Goal: Task Accomplishment & Management: Manage account settings

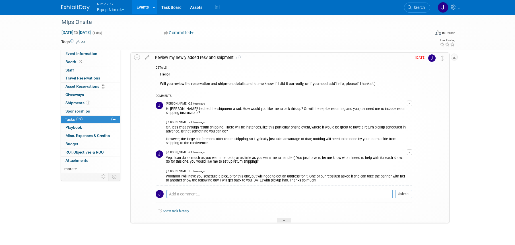
scroll to position [22, 0]
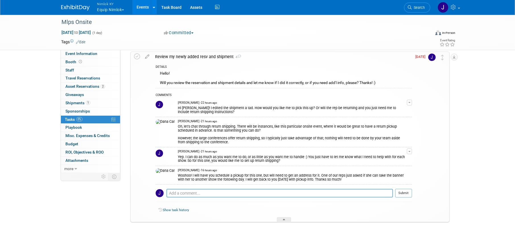
click at [272, 191] on textarea at bounding box center [280, 193] width 227 height 9
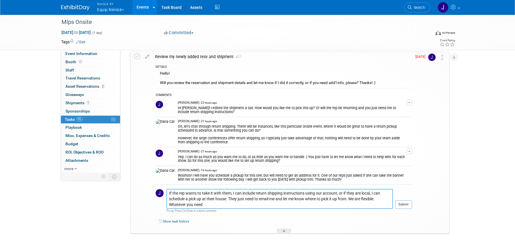
type textarea "If the rep wants to take it with them, I can include return shipping instructio…"
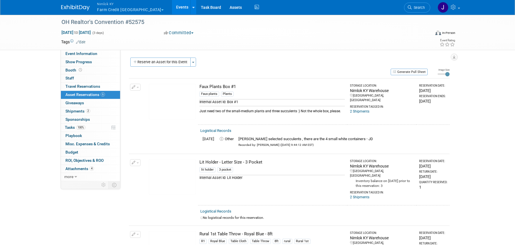
click at [130, 9] on button "Nimlok KY Farm Credit Mid America" at bounding box center [134, 7] width 74 height 15
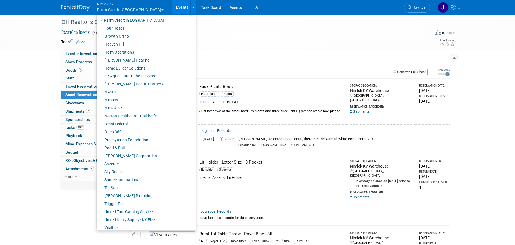
scroll to position [195, 0]
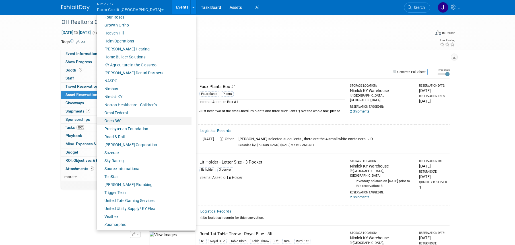
click at [133, 121] on link "Onco 360" at bounding box center [144, 121] width 95 height 8
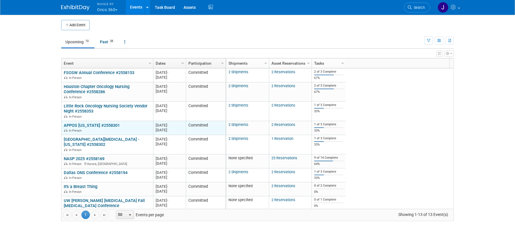
click at [92, 124] on link "APPOS [US_STATE] #2558301" at bounding box center [92, 125] width 56 height 5
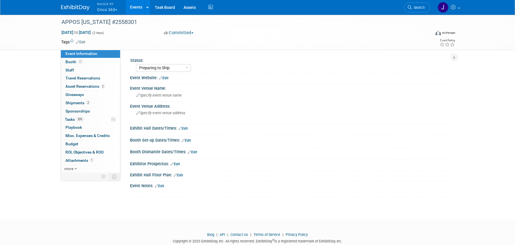
select select "Preparing to Ship"
click at [89, 118] on link "33% Tasks 33%" at bounding box center [90, 120] width 59 height 8
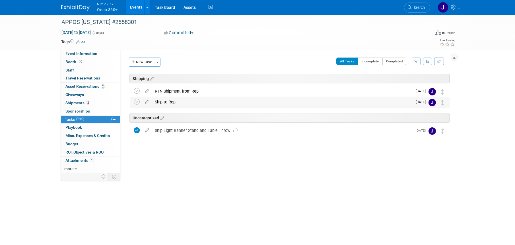
click at [174, 105] on div "Ship to Rep" at bounding box center [282, 102] width 261 height 10
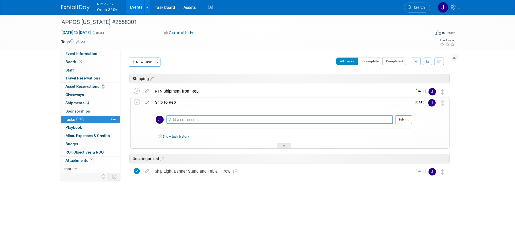
click at [175, 103] on div "Ship to Rep" at bounding box center [282, 102] width 260 height 10
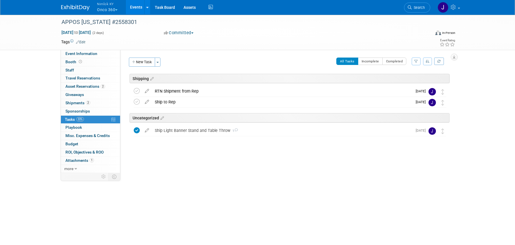
click at [115, 8] on button "Nimlok KY Onco 360" at bounding box center [111, 7] width 28 height 15
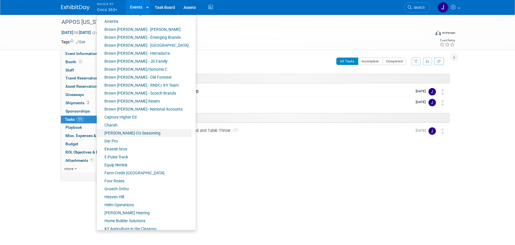
scroll to position [38, 0]
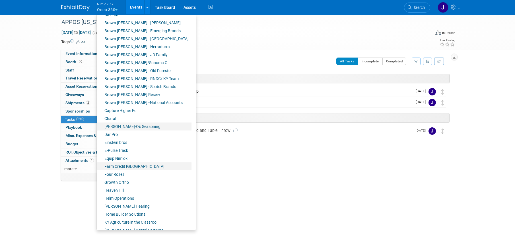
click at [142, 165] on link "Farm Credit [GEOGRAPHIC_DATA]" at bounding box center [144, 166] width 95 height 8
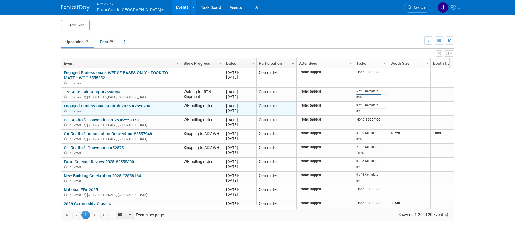
click at [112, 105] on link "Engaged Professional Summit 2025 #2558238" at bounding box center [107, 105] width 87 height 5
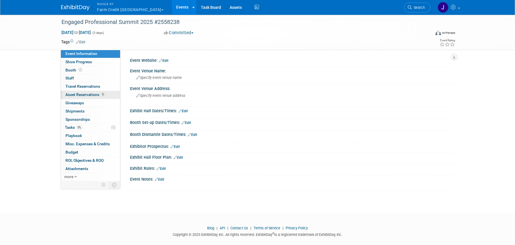
click at [108, 97] on link "5 Asset Reservations 5" at bounding box center [90, 95] width 59 height 8
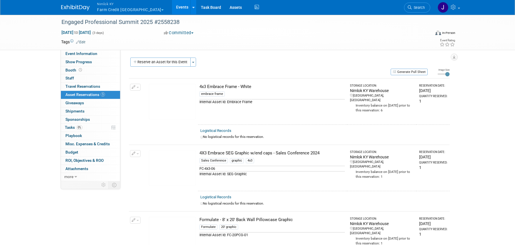
click at [172, 9] on link "Events" at bounding box center [182, 7] width 21 height 14
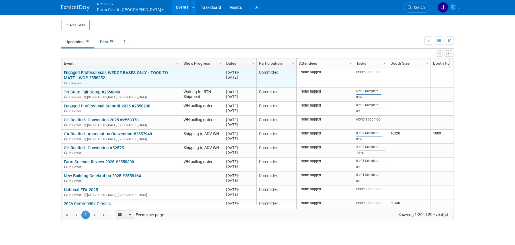
click at [134, 71] on link "Engaged Professionals WEDGE BASES ONLY - TOOK TO MATT - WO# 2558252" at bounding box center [116, 75] width 104 height 11
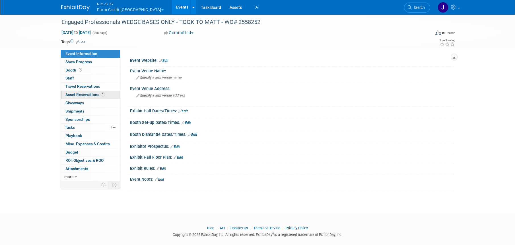
click at [95, 96] on span "Asset Reservations 1" at bounding box center [85, 94] width 40 height 5
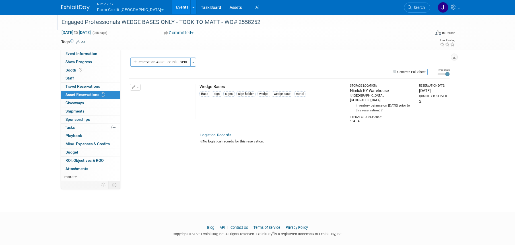
click at [284, 28] on div "Engaged Professionals WEDGE BASES ONLY - TOOK TO MATT - WO# 2558252" at bounding box center [241, 21] width 369 height 15
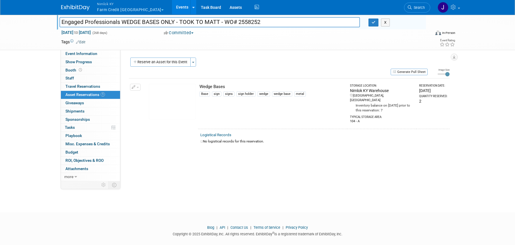
drag, startPoint x: 262, startPoint y: 21, endPoint x: 57, endPoint y: 23, distance: 205.0
click at [57, 23] on div "Engaged Professionals WEDGE BASES ONLY - TOOK TO MATT - WO# 2558252" at bounding box center [209, 23] width 309 height 9
click at [376, 22] on button "button" at bounding box center [374, 23] width 10 height 8
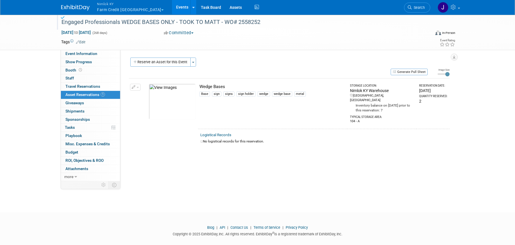
click at [172, 7] on link "Events" at bounding box center [182, 7] width 21 height 14
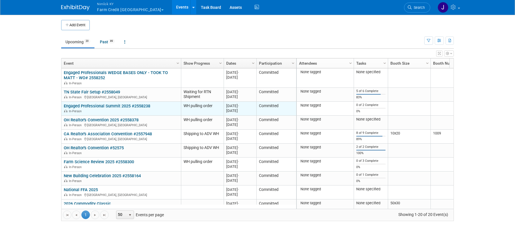
click at [136, 104] on link "Engaged Professional Summit 2025 #2558238" at bounding box center [107, 105] width 87 height 5
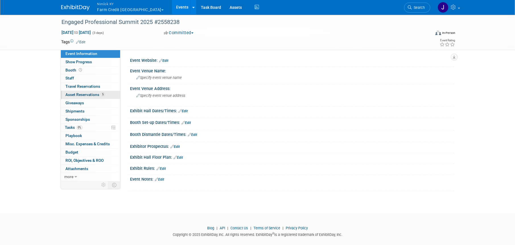
click at [89, 91] on link "5 Asset Reservations 5" at bounding box center [90, 95] width 59 height 8
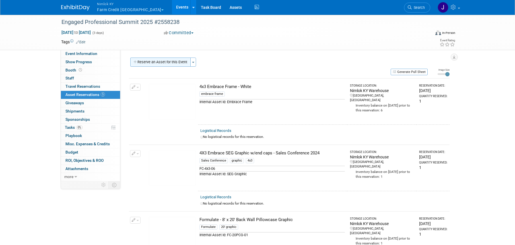
click at [163, 62] on button "Reserve an Asset for this Event" at bounding box center [160, 62] width 60 height 9
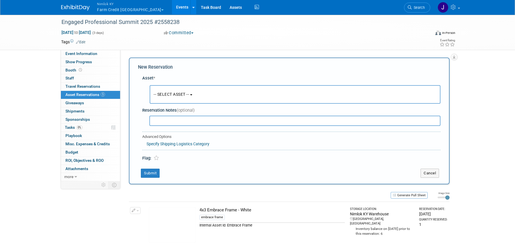
scroll to position [5, 0]
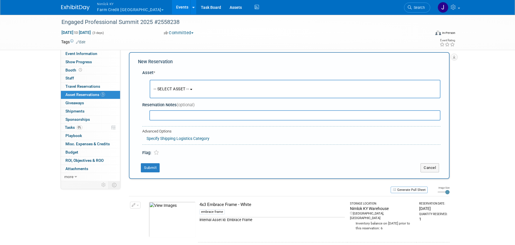
click at [213, 91] on button "-- SELECT ASSET --" at bounding box center [295, 89] width 291 height 19
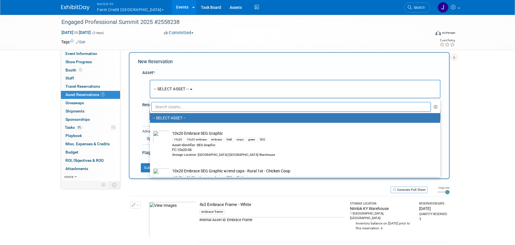
click at [213, 104] on input "text" at bounding box center [291, 107] width 280 height 10
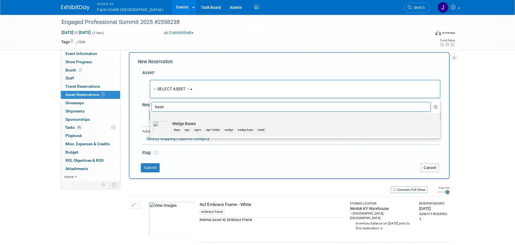
type input "base"
click at [291, 131] on div "Base sign signs sign holder wedge wedge base metal" at bounding box center [300, 129] width 257 height 7
click at [151, 120] on input "Wedge Bases Base sign signs sign holder wedge wedge base metal" at bounding box center [149, 118] width 4 height 4
select select "10715881"
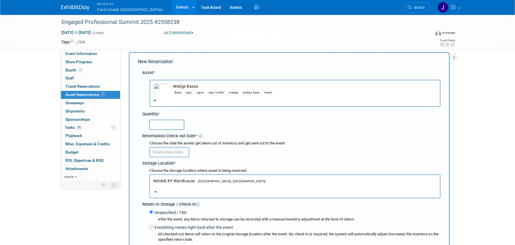
click at [175, 123] on input "text" at bounding box center [166, 125] width 35 height 10
type input "2"
click at [183, 151] on input "text" at bounding box center [169, 152] width 40 height 10
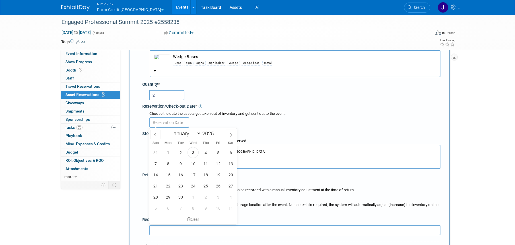
scroll to position [35, 0]
click at [156, 134] on icon at bounding box center [155, 134] width 4 height 4
select select "7"
click at [218, 153] on span "1" at bounding box center [218, 152] width 11 height 11
type input "Aug 1, 2025"
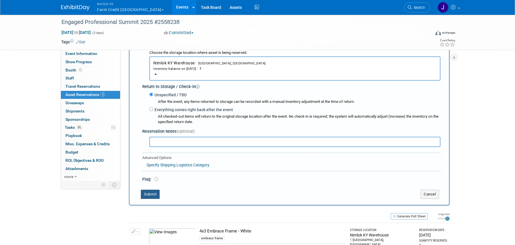
click at [152, 196] on button "Submit" at bounding box center [150, 194] width 19 height 9
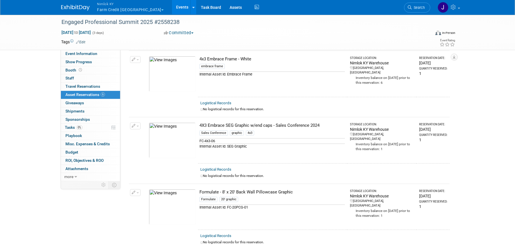
scroll to position [0, 0]
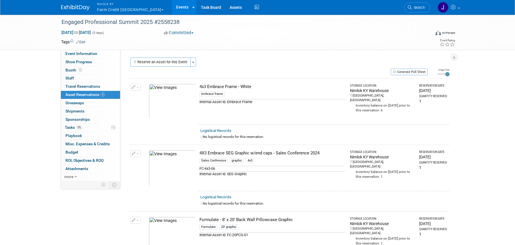
click at [172, 6] on link "Events" at bounding box center [182, 7] width 21 height 14
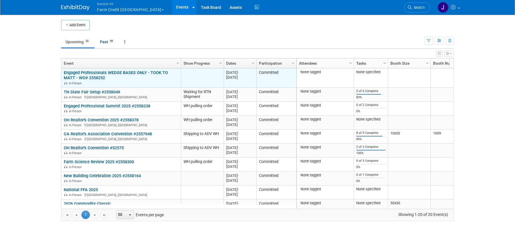
click at [139, 72] on link "Engaged Professionals WEDGE BASES ONLY - TOOK TO MATT - WO# 2558252" at bounding box center [116, 75] width 104 height 11
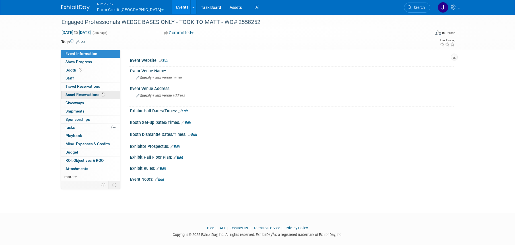
click at [95, 94] on span "Asset Reservations 1" at bounding box center [85, 94] width 40 height 5
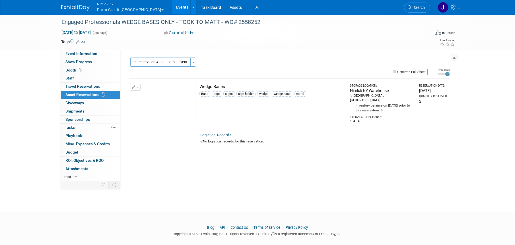
click at [138, 87] on span "button" at bounding box center [138, 87] width 2 height 1
click at [172, 6] on link "Events" at bounding box center [182, 7] width 21 height 14
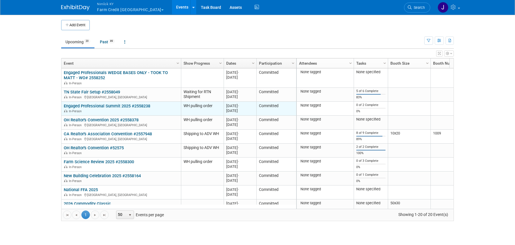
click at [127, 102] on td "Engaged Professional Summit 2025 #2558238 Engaged Professional Summit 2025 #255…" at bounding box center [122, 109] width 120 height 14
click at [127, 104] on link "Engaged Professional Summit 2025 #2558238" at bounding box center [107, 105] width 87 height 5
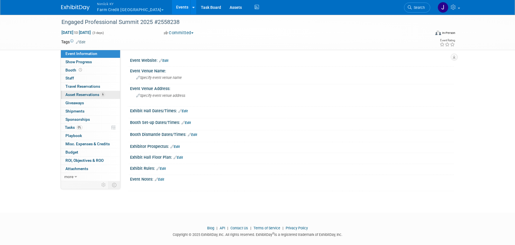
click at [98, 96] on span "Asset Reservations 6" at bounding box center [85, 94] width 40 height 5
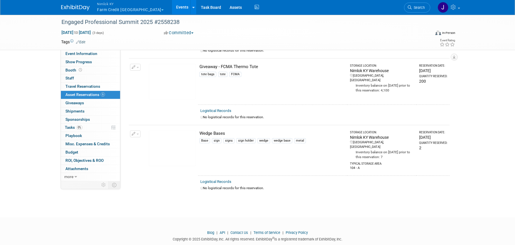
scroll to position [294, 0]
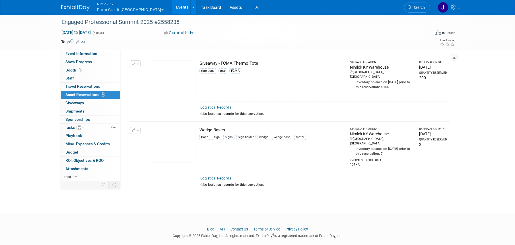
click at [138, 127] on button "button" at bounding box center [135, 130] width 11 height 7
click at [167, 137] on button "Change Reservation" at bounding box center [157, 140] width 48 height 8
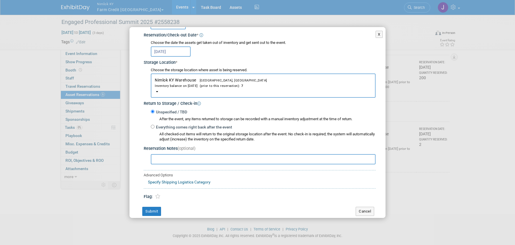
scroll to position [74, 0]
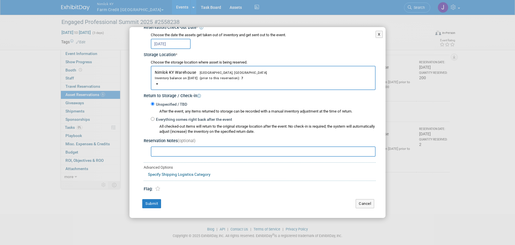
click at [212, 151] on input "text" at bounding box center [263, 151] width 225 height 10
paste input "Engaged Professionals WEDGE BASES ONLY - TOOK TO MATT - WO# 2558252"
click at [301, 152] on input "Engaged Professionals WEDGE BASES ONLY - TOOK TO MATT - WO# 2558252 - He DEL Au…" at bounding box center [263, 151] width 225 height 10
type input "Engaged Professionals WEDGE BASES ONLY - TOOK TO MATT - WO# 2558252 - Matt DEL …"
click at [155, 203] on button "Submit" at bounding box center [151, 203] width 19 height 9
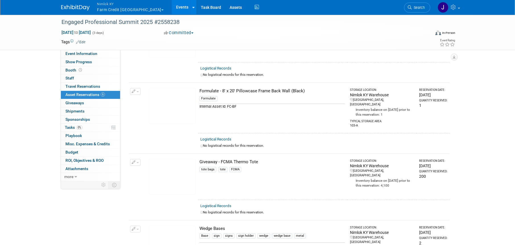
scroll to position [208, 0]
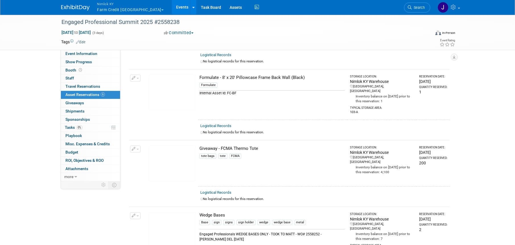
click at [172, 7] on link "Events" at bounding box center [182, 7] width 21 height 14
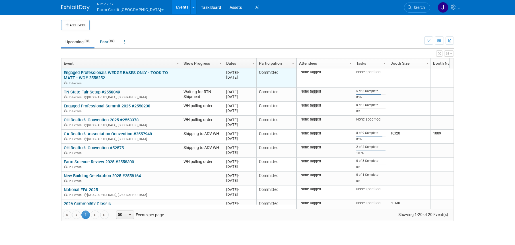
click at [138, 73] on link "Engaged Professionals WEDGE BASES ONLY - TOOK TO MATT - WO# 2558252" at bounding box center [116, 75] width 104 height 11
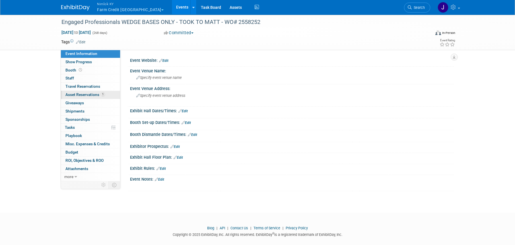
click at [98, 92] on span "Asset Reservations 1" at bounding box center [85, 94] width 40 height 5
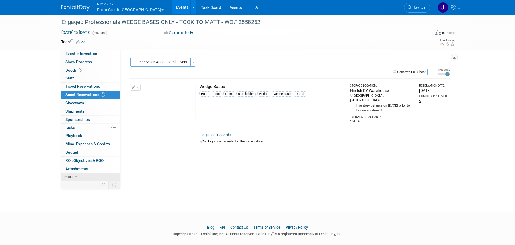
click at [75, 175] on icon at bounding box center [76, 177] width 3 height 4
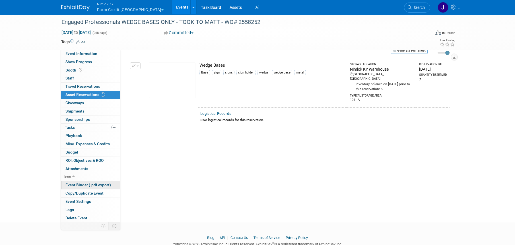
scroll to position [39, 0]
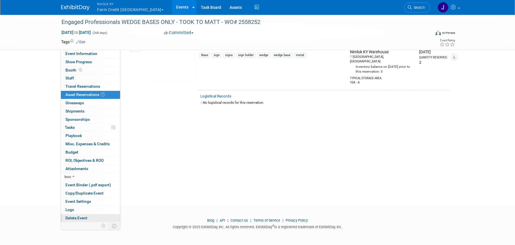
click at [86, 219] on span "Delete Event" at bounding box center [76, 218] width 22 height 5
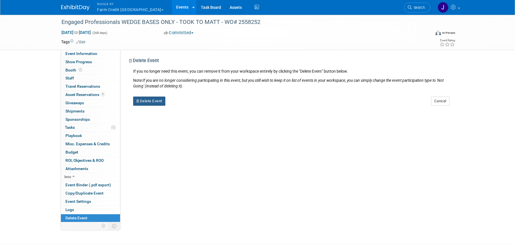
click at [156, 103] on button "Delete Event" at bounding box center [149, 101] width 32 height 9
click at [185, 109] on link "Yes" at bounding box center [185, 105] width 17 height 9
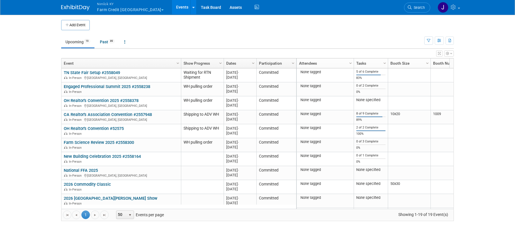
click at [125, 10] on button "Nimlok KY Farm Credit Mid America" at bounding box center [134, 7] width 74 height 15
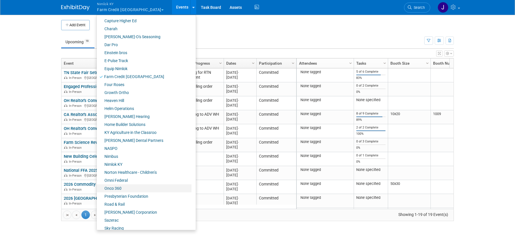
scroll to position [128, 0]
click at [127, 187] on link "Onco 360" at bounding box center [144, 188] width 95 height 8
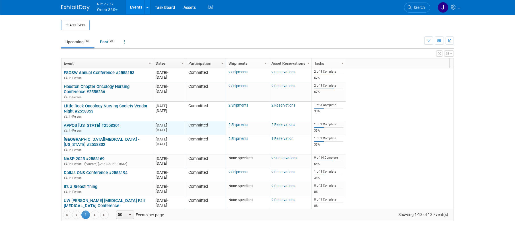
click at [104, 124] on link "APPOS [US_STATE] #2558301" at bounding box center [92, 125] width 56 height 5
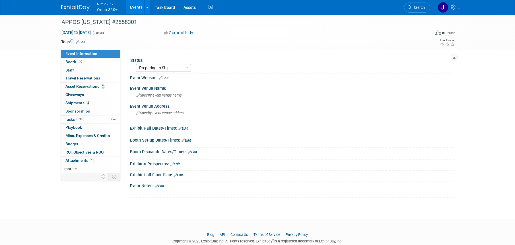
select select "Preparing to Ship"
click at [82, 104] on span "Shipments 2" at bounding box center [77, 103] width 25 height 5
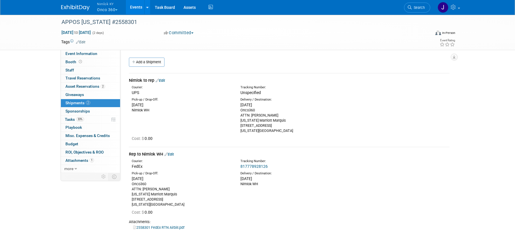
click at [165, 81] on link "Edit" at bounding box center [160, 80] width 9 height 4
click at [0, 0] on div at bounding box center [0, 0] width 0 height 0
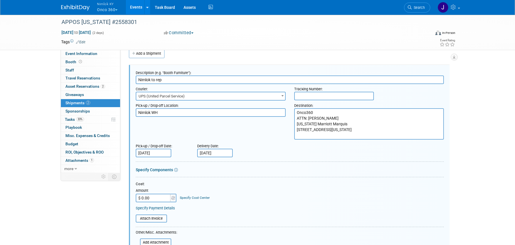
click at [355, 143] on div "Pick-up / Drop-off Date: [DATE] Delivery Date: [DATE]" at bounding box center [290, 149] width 317 height 16
click at [338, 135] on textarea "Onco360 ATTN: [PERSON_NAME] [US_STATE] Marriott Marquis [STREET_ADDRESS][US_STA…" at bounding box center [369, 123] width 150 height 31
drag, startPoint x: 304, startPoint y: 130, endPoint x: 277, endPoint y: 106, distance: 36.1
click at [280, 108] on div "Pick-up / Drop-off Location: Nimlok WH Destination: Onco360 ATTN: [PERSON_NAME]…" at bounding box center [290, 120] width 317 height 39
paste textarea "[US_STATE] Marriott Marquis APPOS NYC - [PERSON_NAME] [PHONE_NUMBER] Onco360 -A…"
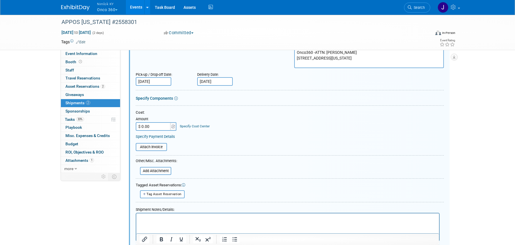
scroll to position [85, 0]
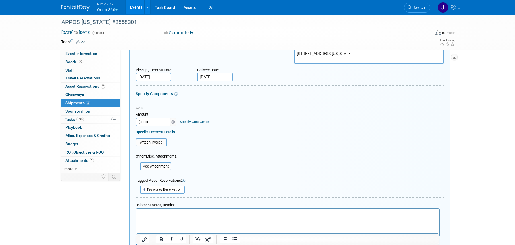
type textarea "[US_STATE] Marriott Marquis APPOS NYC - [PERSON_NAME] [PHONE_NUMBER] Onco360 -A…"
click at [159, 77] on input "[DATE]" at bounding box center [154, 77] width 36 height 9
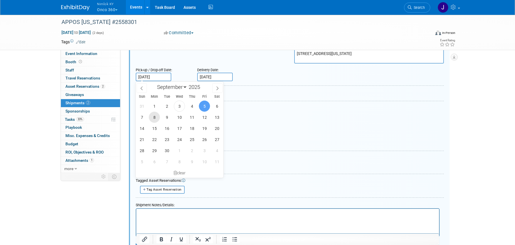
click at [158, 118] on span "8" at bounding box center [154, 117] width 11 height 11
type input "[DATE]"
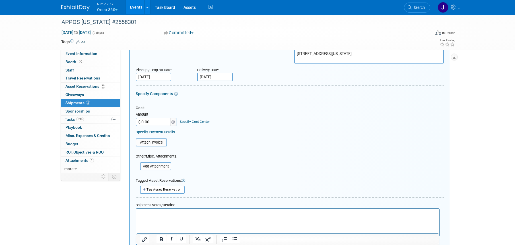
click at [212, 80] on input "[DATE]" at bounding box center [215, 77] width 36 height 9
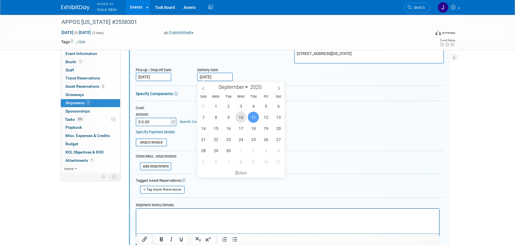
click at [242, 121] on span "10" at bounding box center [240, 117] width 11 height 11
type input "[DATE]"
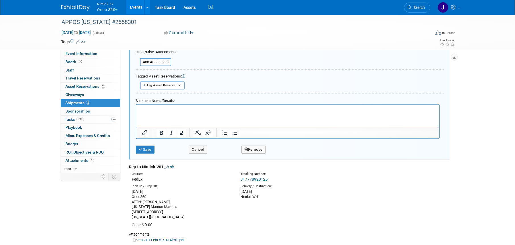
scroll to position [242, 0]
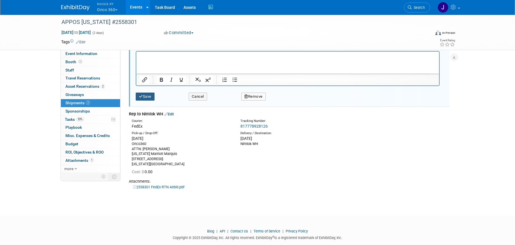
click at [143, 99] on button "Save" at bounding box center [145, 97] width 19 height 8
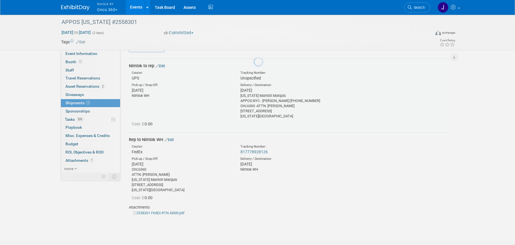
scroll to position [9, 0]
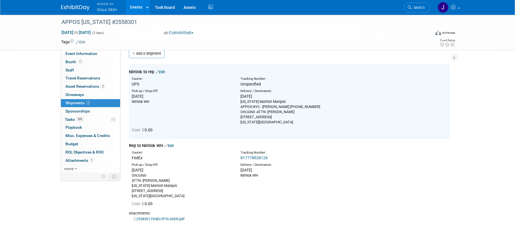
click at [171, 144] on link "Edit" at bounding box center [169, 146] width 9 height 4
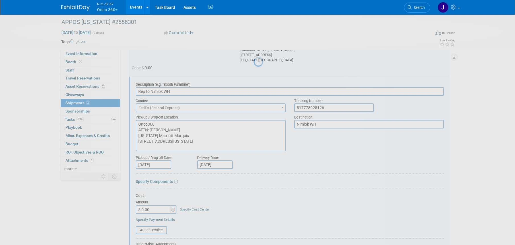
scroll to position [82, 0]
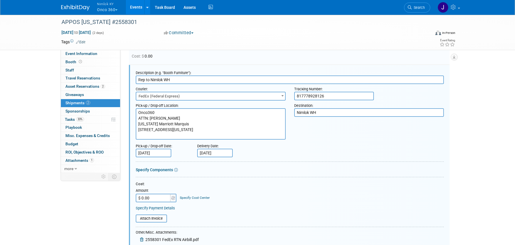
click at [177, 126] on textarea "Onco360 ATTN: [PERSON_NAME] [US_STATE] Marriott Marquis [STREET_ADDRESS][US_STA…" at bounding box center [211, 123] width 150 height 31
drag, startPoint x: 177, startPoint y: 136, endPoint x: 121, endPoint y: 103, distance: 64.7
click at [121, 103] on div "Event Information Event Info Booth Booth 0 Staff 0 Staff 0 Travel Reservations …" at bounding box center [257, 136] width 401 height 409
paste textarea "[US_STATE] Marriott Marquis APPOS NYC - [PERSON_NAME] [PHONE_NUMBER] Onco360 -A…"
type textarea "[US_STATE] Marriott Marquis APPOS NYC - [PERSON_NAME] [PHONE_NUMBER] Onco360 -A…"
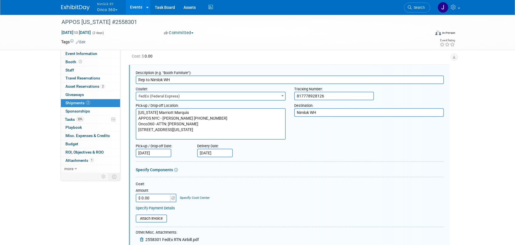
click at [247, 171] on div "Specify Components" at bounding box center [290, 170] width 308 height 6
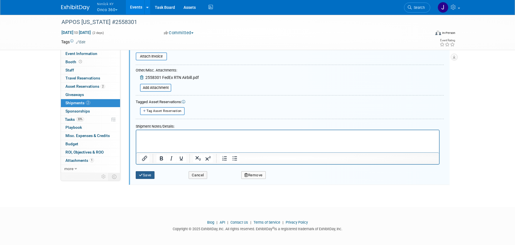
click at [148, 174] on button "Save" at bounding box center [145, 175] width 19 height 8
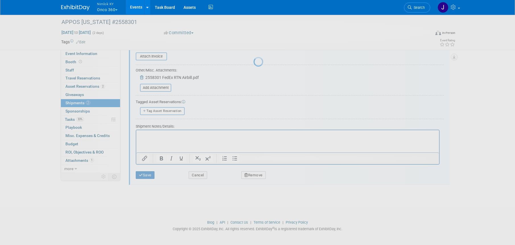
scroll to position [51, 0]
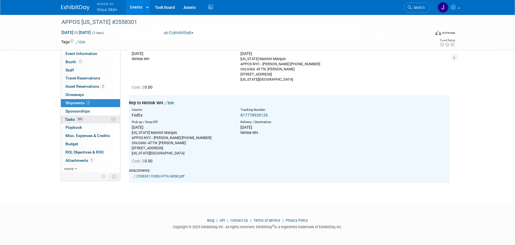
click at [95, 117] on link "33% Tasks 33%" at bounding box center [90, 120] width 59 height 8
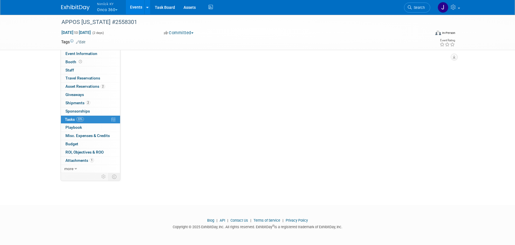
scroll to position [0, 0]
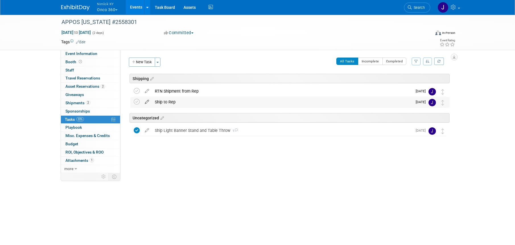
click at [145, 101] on icon at bounding box center [147, 100] width 10 height 7
select select "8"
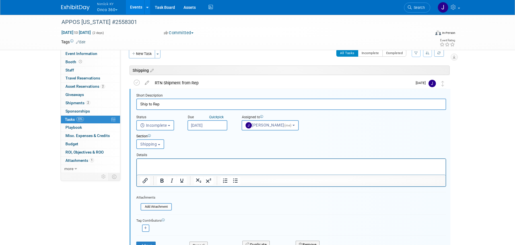
scroll to position [14, 0]
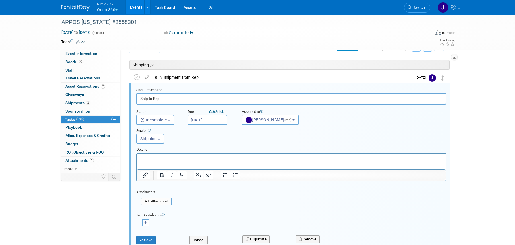
click at [217, 121] on input "[DATE]" at bounding box center [208, 120] width 40 height 10
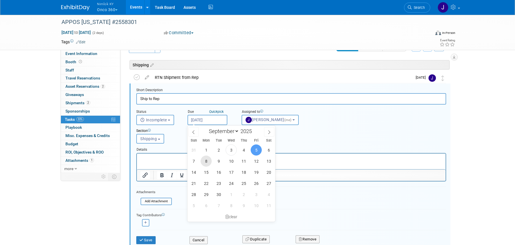
click at [207, 162] on span "8" at bounding box center [206, 160] width 11 height 11
type input "[DATE]"
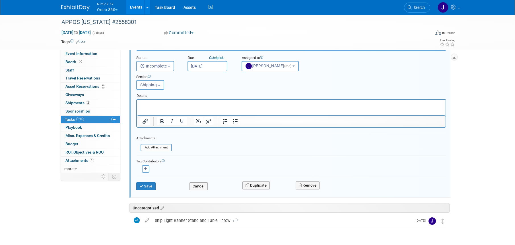
scroll to position [68, 0]
click at [148, 186] on button "Save" at bounding box center [145, 186] width 19 height 8
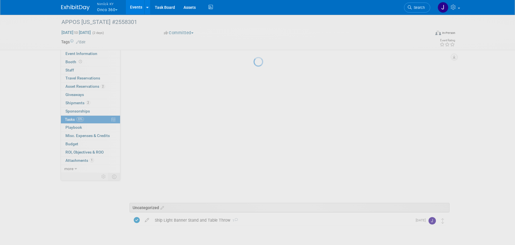
scroll to position [0, 0]
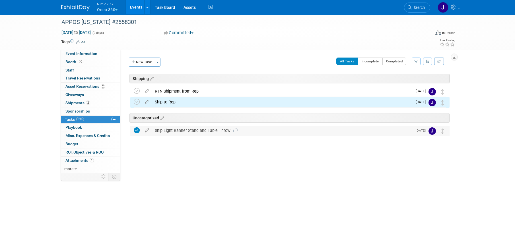
click at [181, 133] on div "Ship Light Banner Stand and Table Throw 1" at bounding box center [282, 131] width 261 height 10
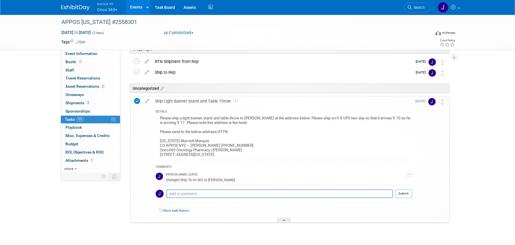
scroll to position [30, 0]
click at [244, 192] on textarea at bounding box center [280, 193] width 227 height 9
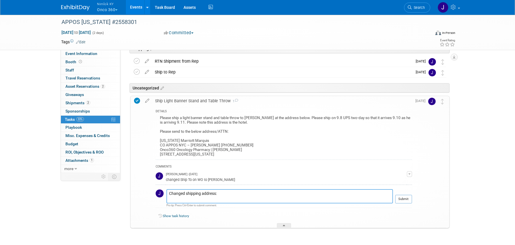
paste textarea "[US_STATE] Marriott Marquis APPOS NYC - [PERSON_NAME] [PHONE_NUMBER] Onco360 -A…"
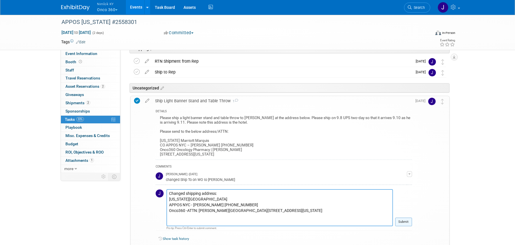
type textarea "Changed shipping address: [US_STATE][GEOGRAPHIC_DATA] APPOS NYC - [PERSON_NAME]…"
click at [408, 224] on button "Submit" at bounding box center [403, 222] width 17 height 9
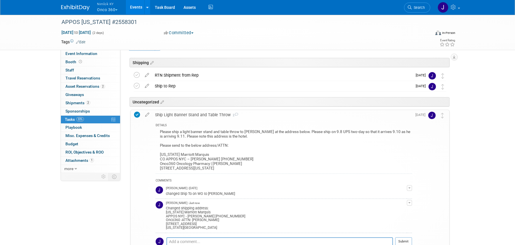
scroll to position [77, 0]
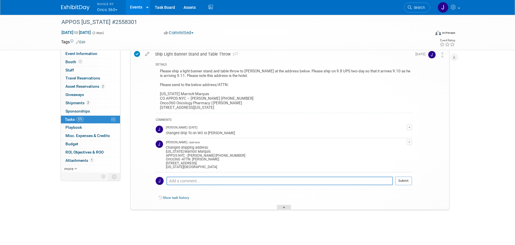
click at [288, 208] on div at bounding box center [284, 207] width 14 height 5
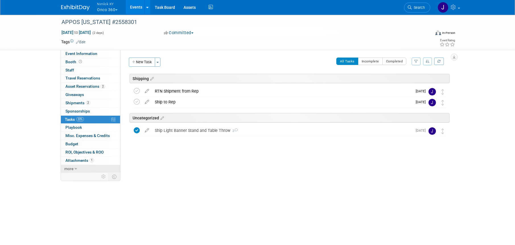
click at [77, 168] on icon at bounding box center [76, 169] width 3 height 4
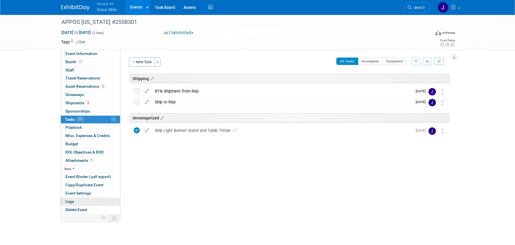
click at [91, 201] on link "Logs" at bounding box center [90, 202] width 59 height 8
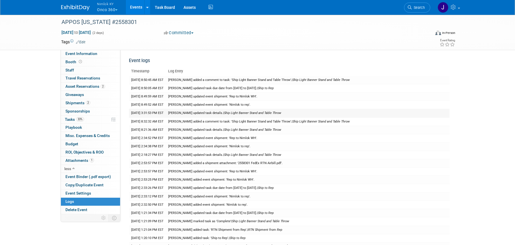
click at [216, 113] on td "[PERSON_NAME] updated task details. | Ship Light Banner Stand and Table Throw" at bounding box center [308, 113] width 284 height 8
click at [69, 116] on link "33% Tasks 33%" at bounding box center [90, 120] width 59 height 8
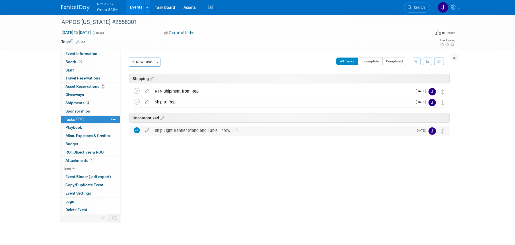
click at [194, 133] on div "Ship Light Banner Stand and Table Throw 2" at bounding box center [282, 131] width 261 height 10
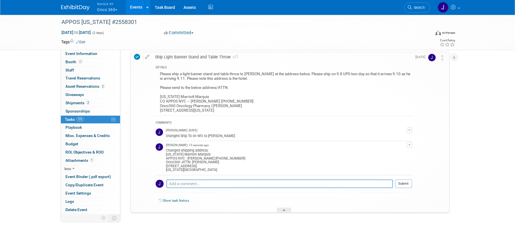
scroll to position [77, 0]
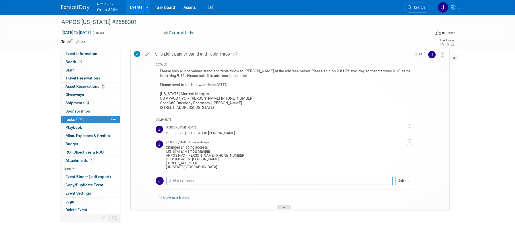
click at [286, 206] on div at bounding box center [284, 207] width 14 height 5
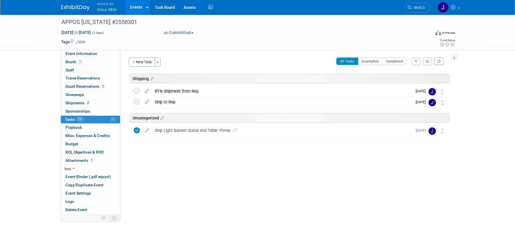
scroll to position [0, 0]
